Goal: Task Accomplishment & Management: Use online tool/utility

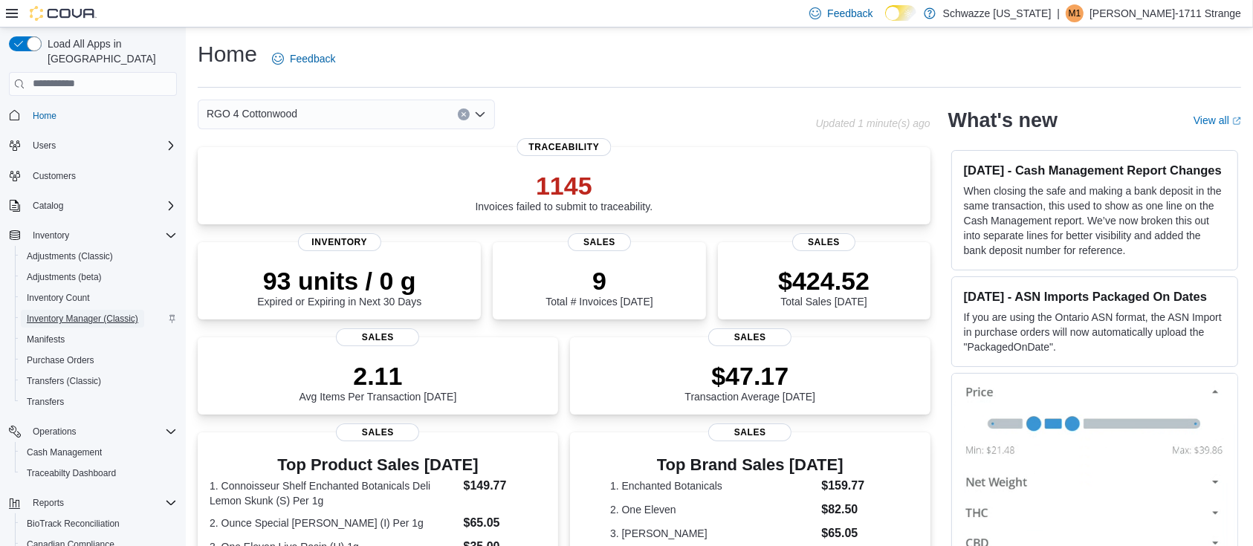
click at [53, 313] on span "Inventory Manager (Classic)" at bounding box center [82, 319] width 111 height 12
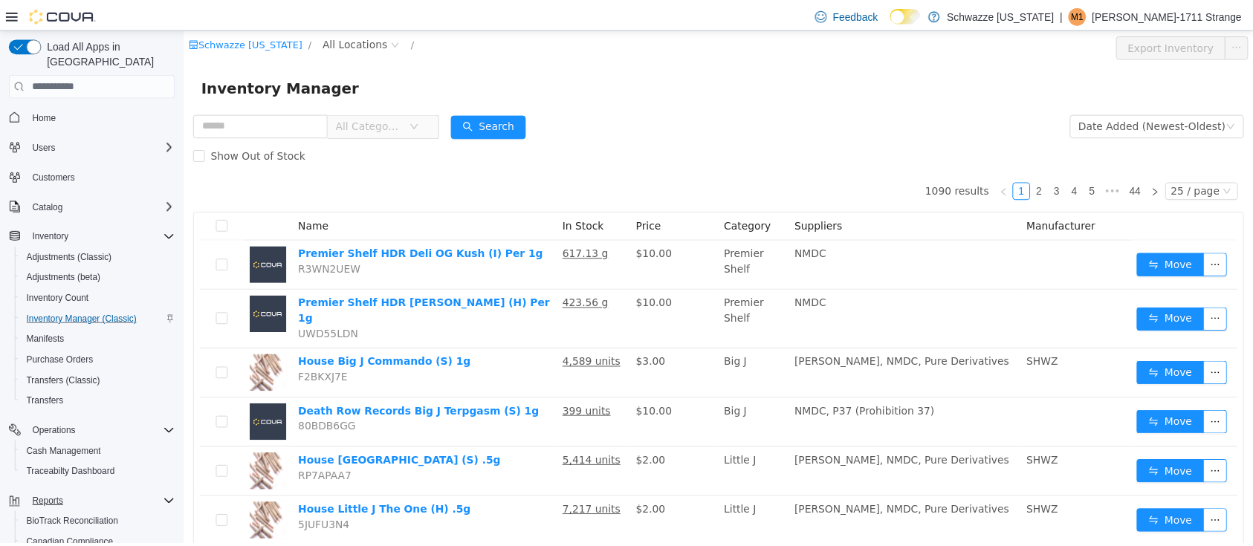
scroll to position [123, 0]
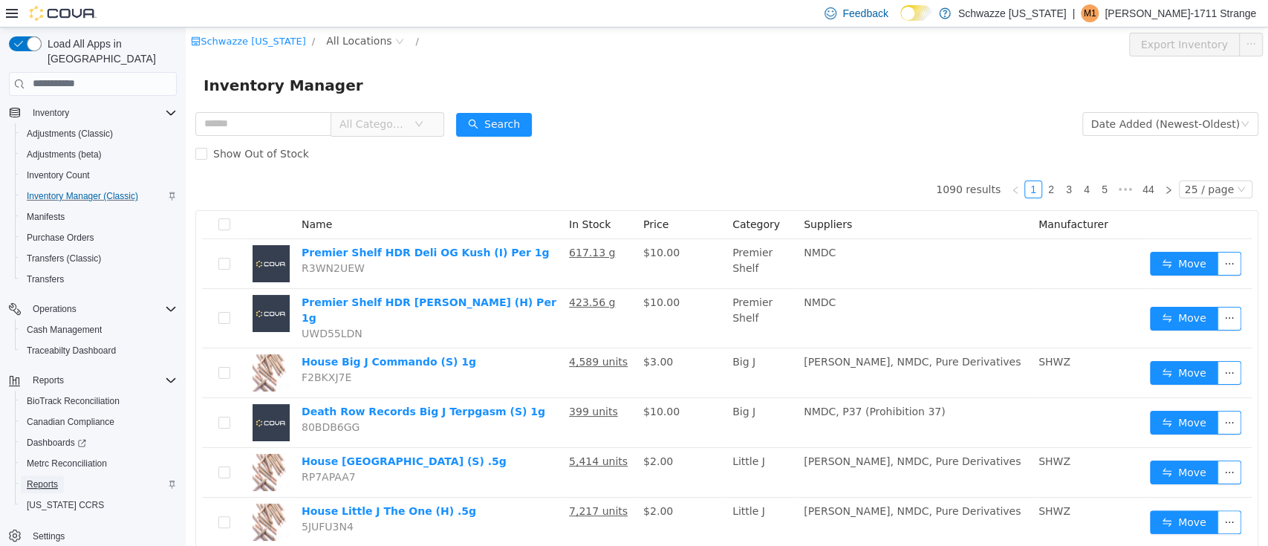
click at [30, 475] on span "Reports" at bounding box center [42, 484] width 31 height 18
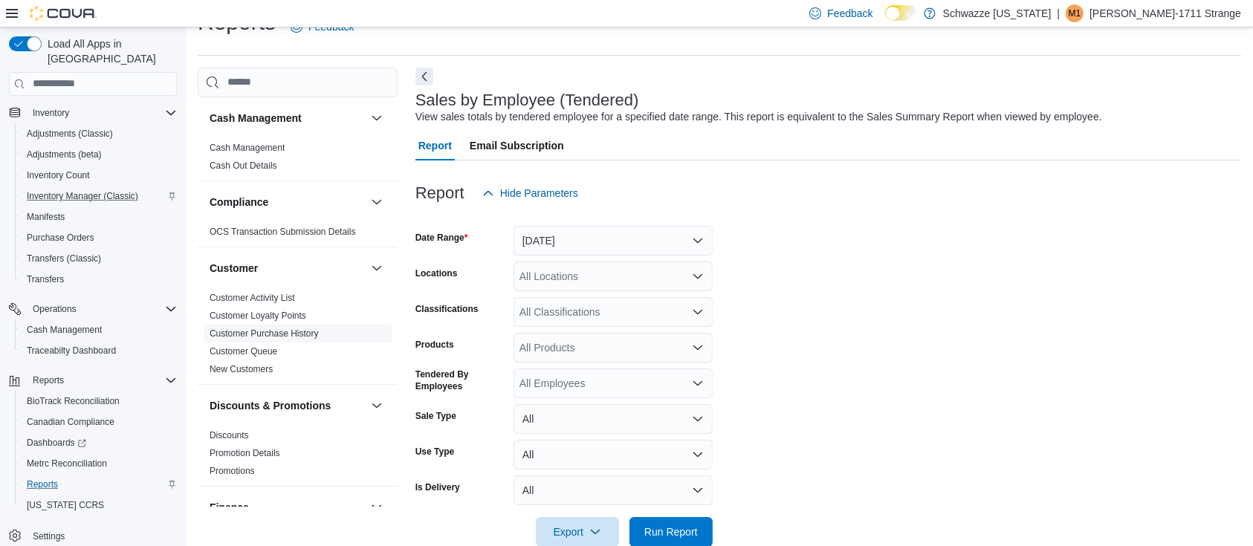
scroll to position [34, 0]
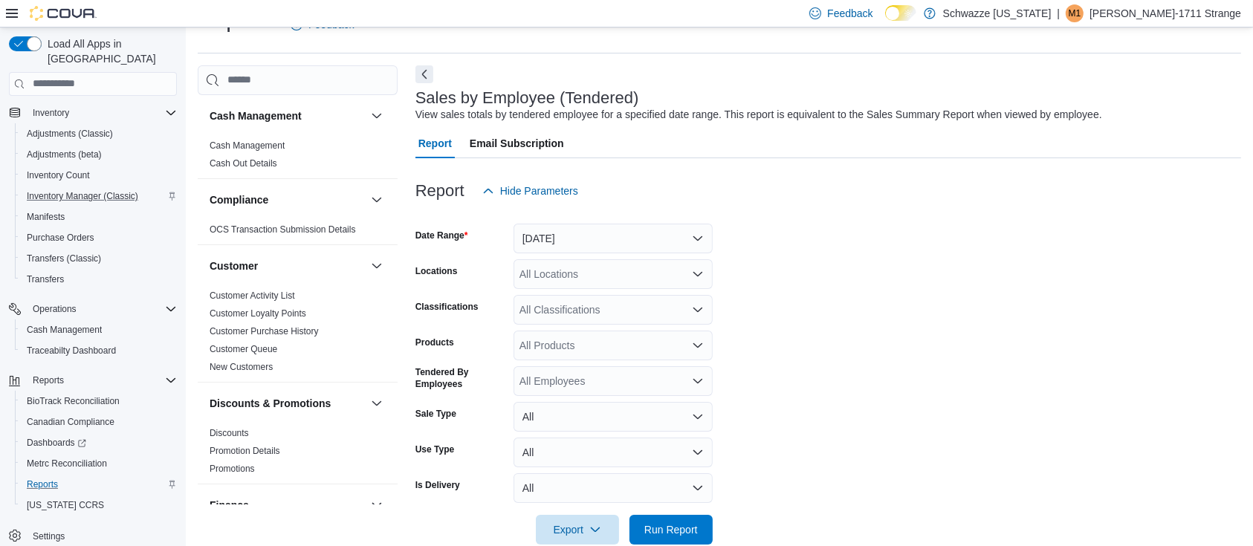
click at [625, 221] on div at bounding box center [827, 215] width 825 height 18
click at [626, 243] on button "[DATE]" at bounding box center [612, 239] width 199 height 30
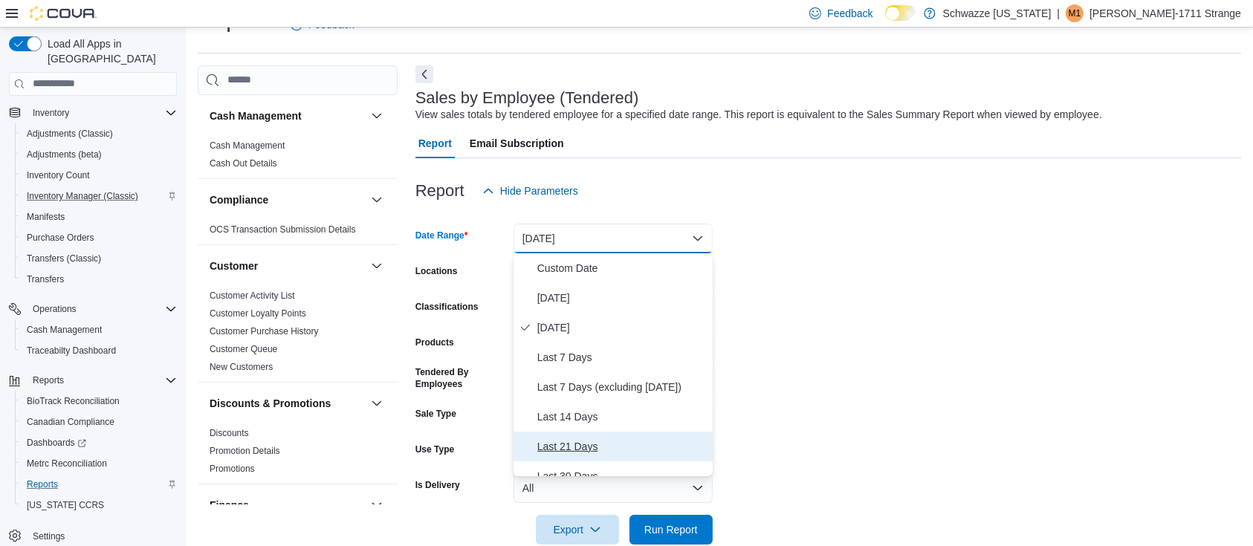
click at [591, 434] on button "Last 21 Days" at bounding box center [612, 447] width 199 height 30
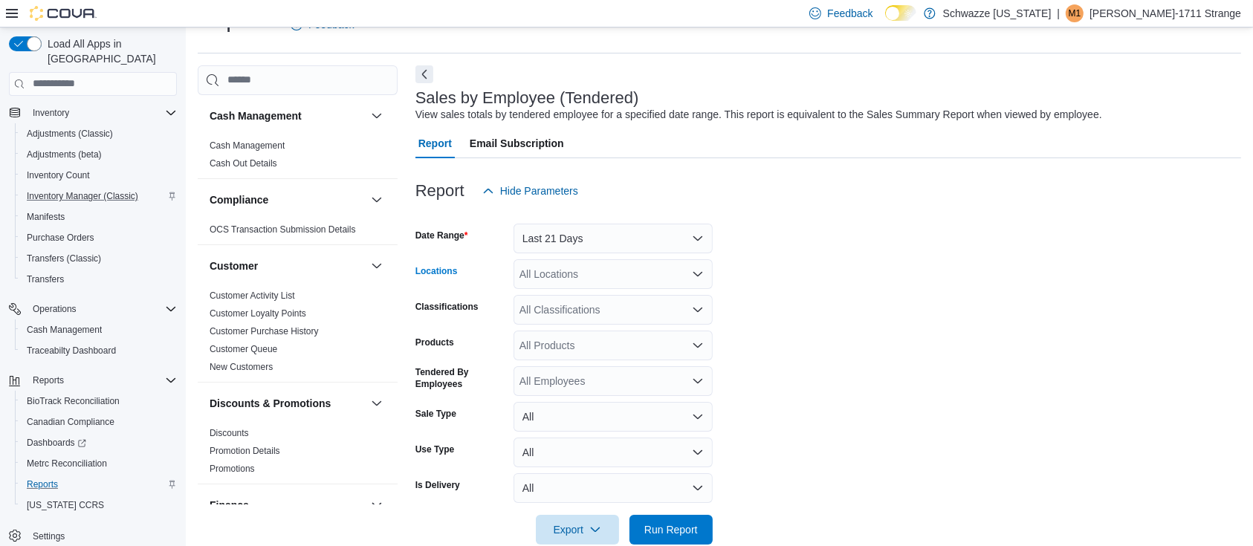
click at [577, 275] on div "All Locations" at bounding box center [612, 274] width 199 height 30
type input "***"
click at [618, 328] on button "RGO [GEOGRAPHIC_DATA]" at bounding box center [612, 322] width 199 height 22
click at [865, 362] on form "Date Range Last 21 Days Locations RGO 6 [GEOGRAPHIC_DATA] Classifications All C…" at bounding box center [827, 375] width 825 height 339
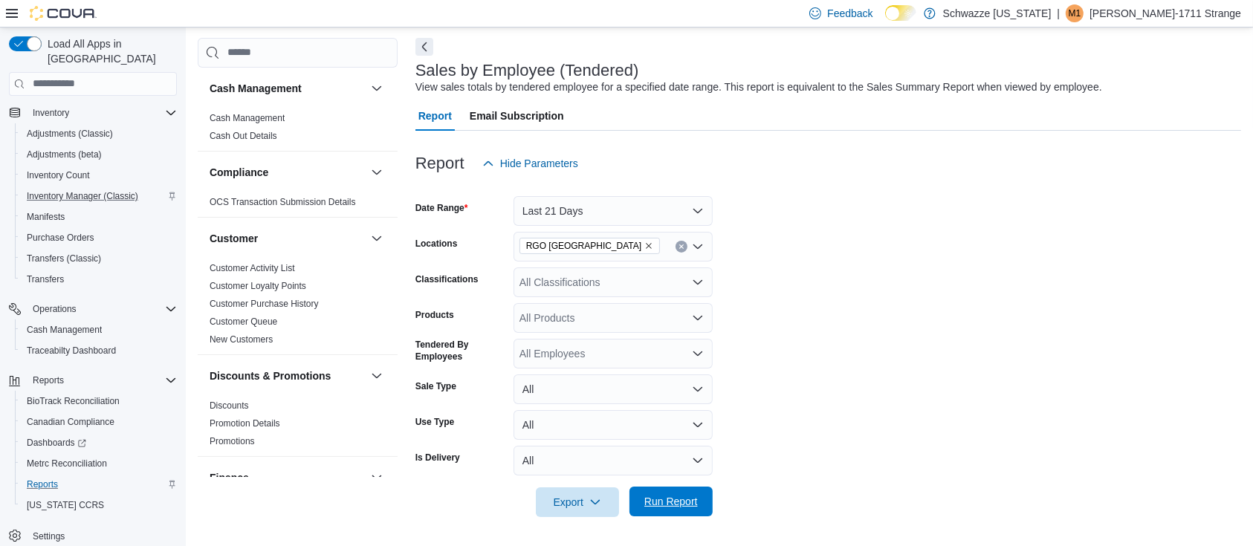
click at [683, 517] on div at bounding box center [827, 526] width 825 height 18
click at [648, 498] on span "Run Report" at bounding box center [670, 501] width 53 height 15
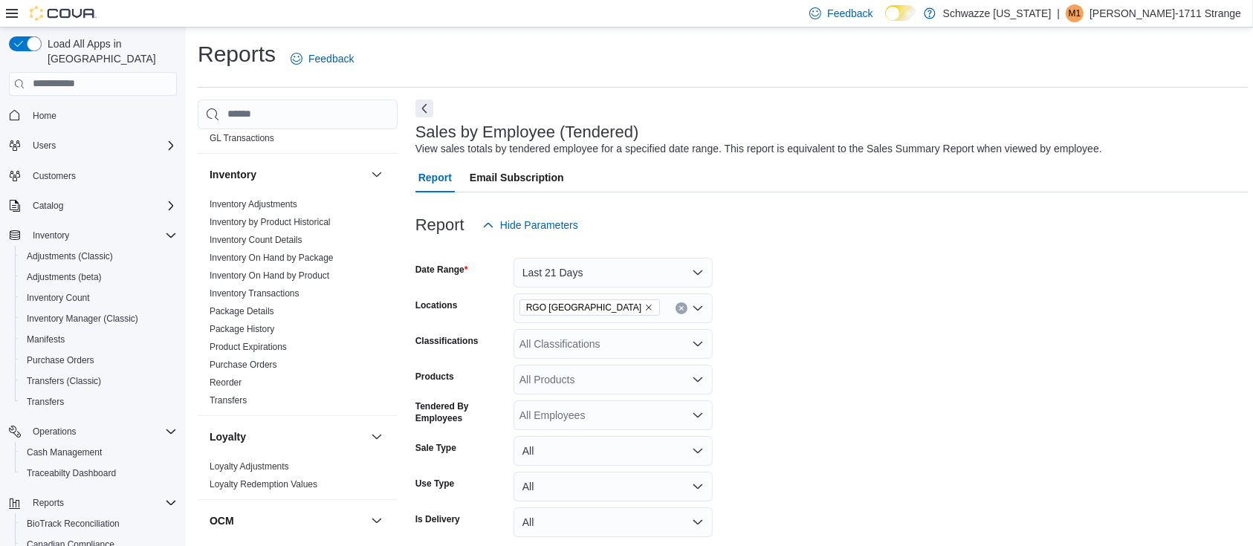
scroll to position [470, 0]
